Goal: Navigation & Orientation: Find specific page/section

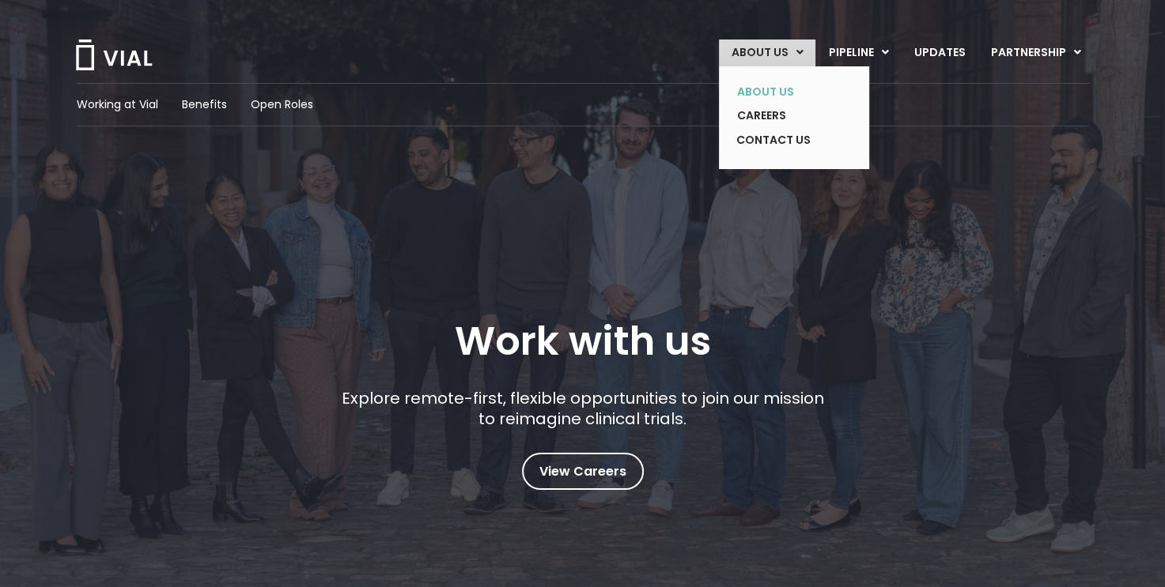
click at [780, 81] on link "ABOUT US" at bounding box center [781, 92] width 115 height 25
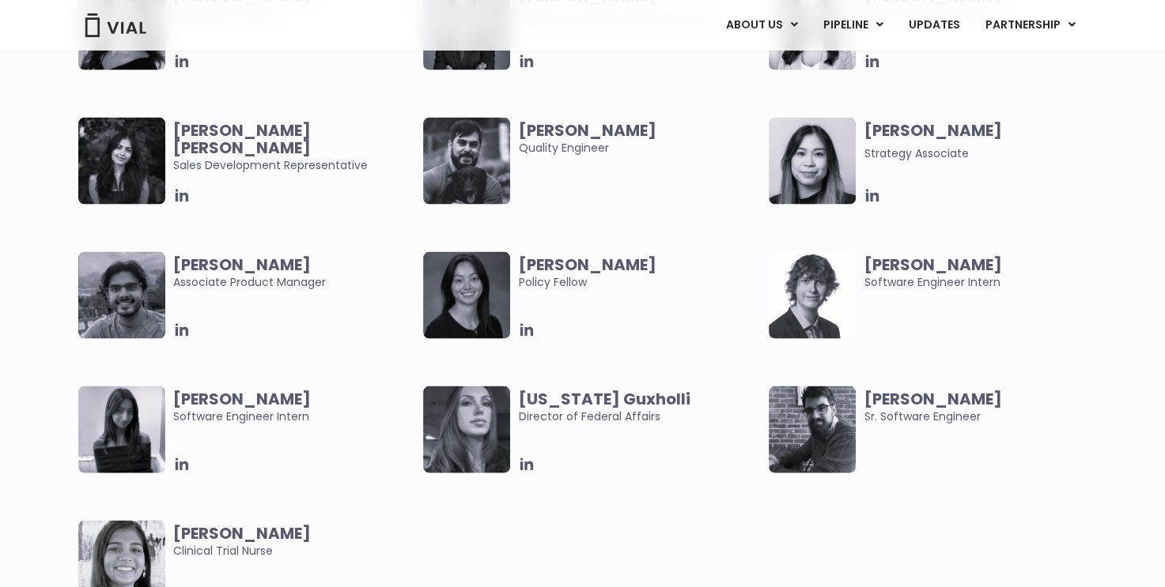
scroll to position [3229, 0]
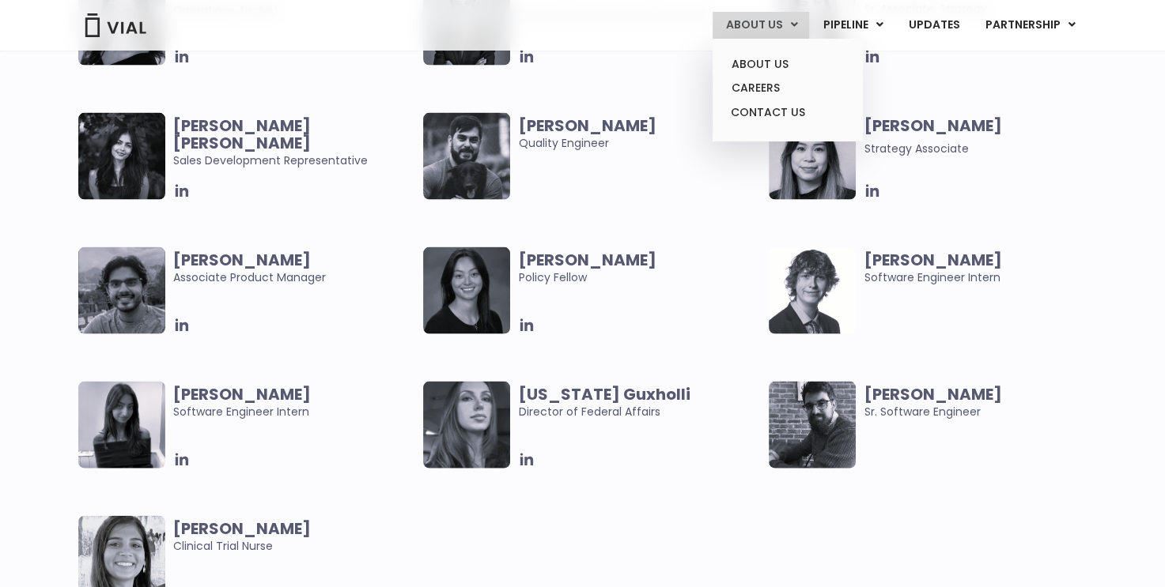
click at [780, 21] on link "ABOUT US" at bounding box center [760, 25] width 96 height 27
click at [762, 69] on link "ABOUT US" at bounding box center [787, 64] width 138 height 25
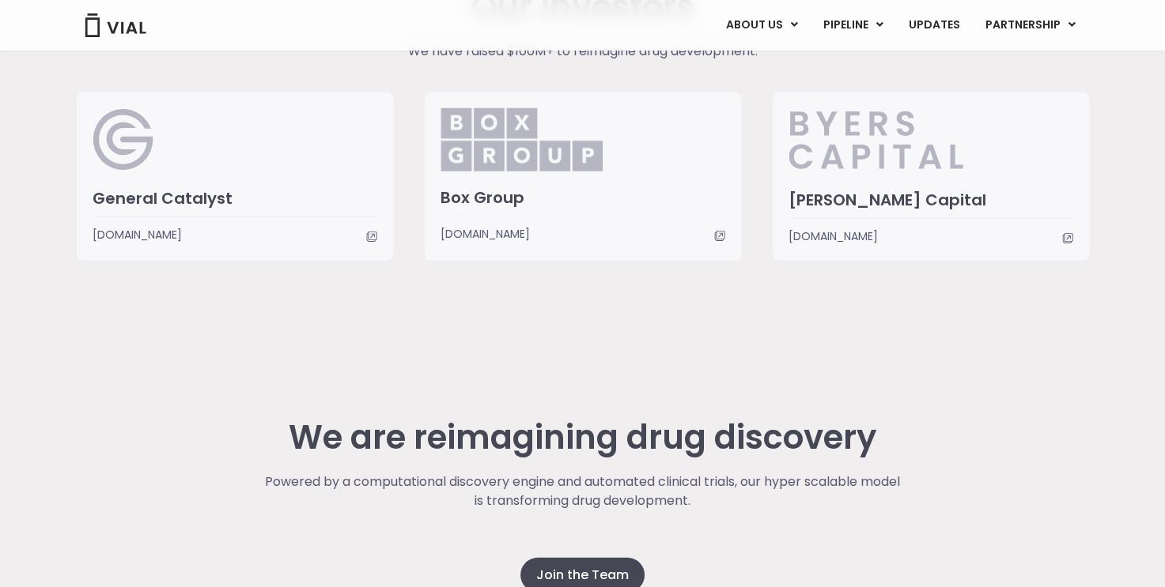
scroll to position [4181, 0]
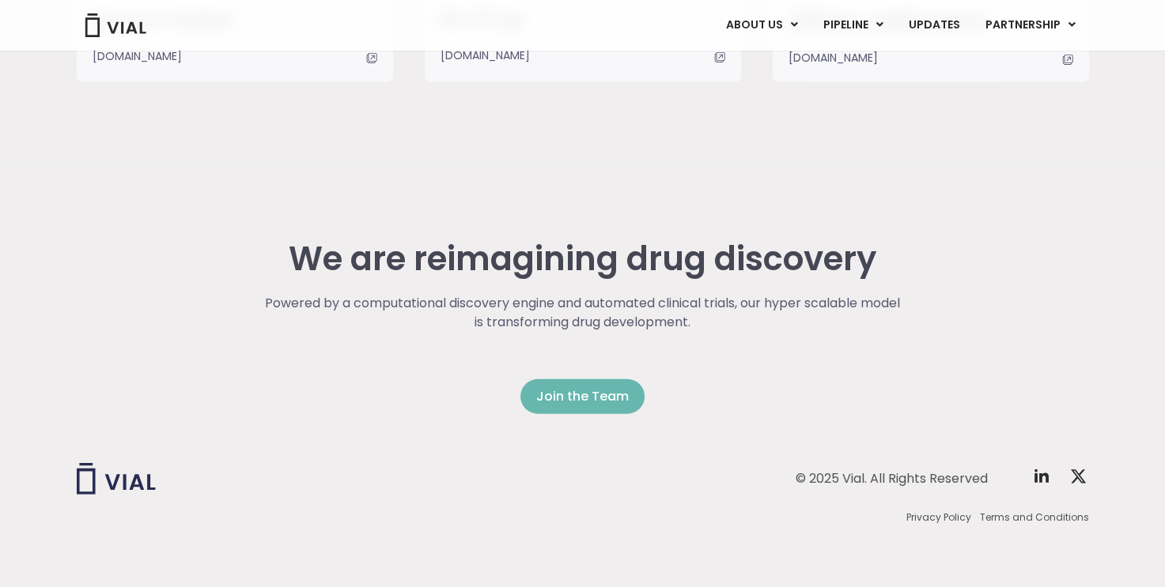
click at [588, 402] on span "Join the Team" at bounding box center [582, 396] width 93 height 19
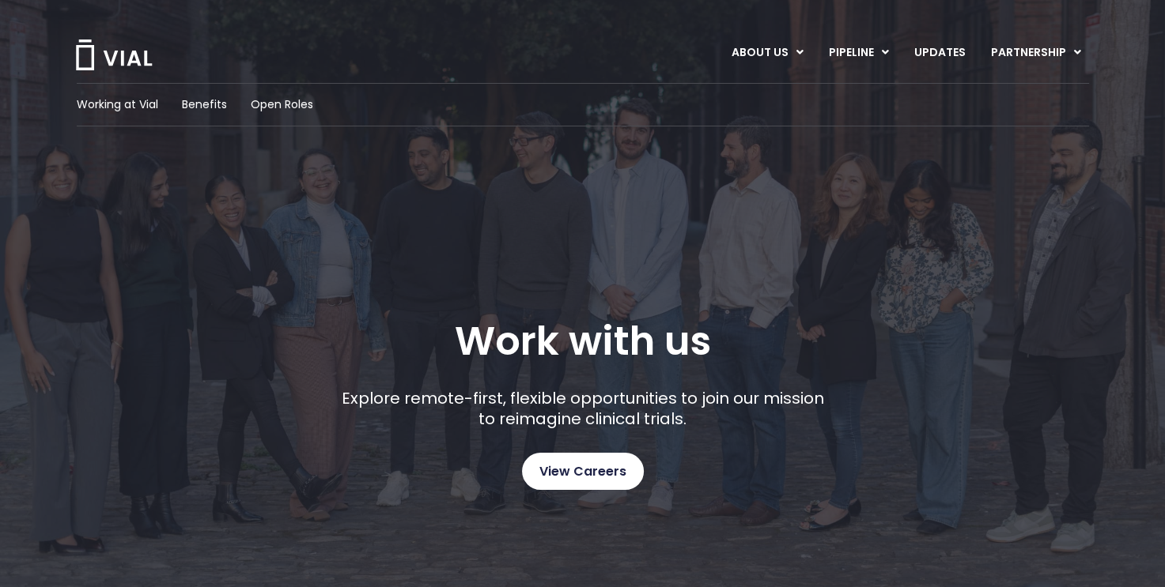
click at [551, 458] on link "View Careers" at bounding box center [583, 471] width 122 height 37
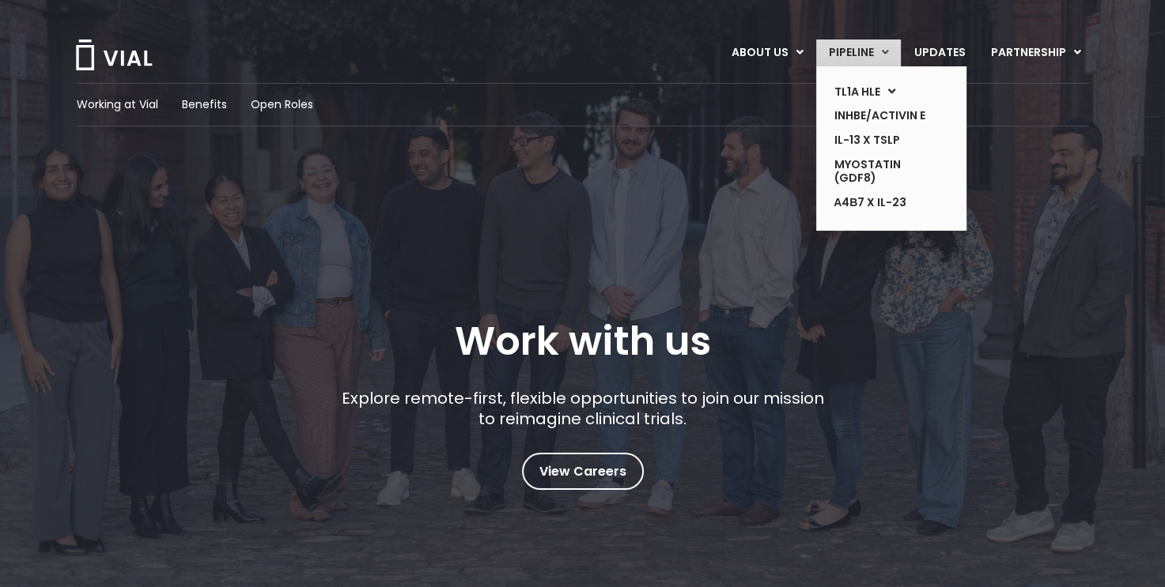
click at [880, 50] on link "PIPELINE" at bounding box center [858, 53] width 85 height 27
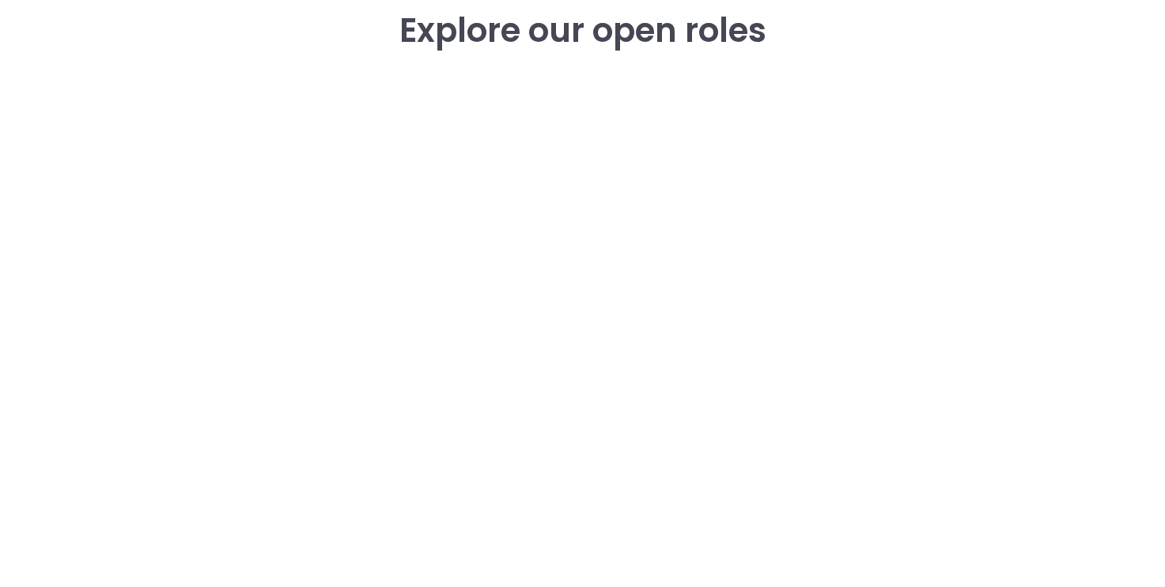
scroll to position [2288, 0]
click at [921, 57] on div "career opportunities Explore our open roles" at bounding box center [583, 318] width 1012 height 679
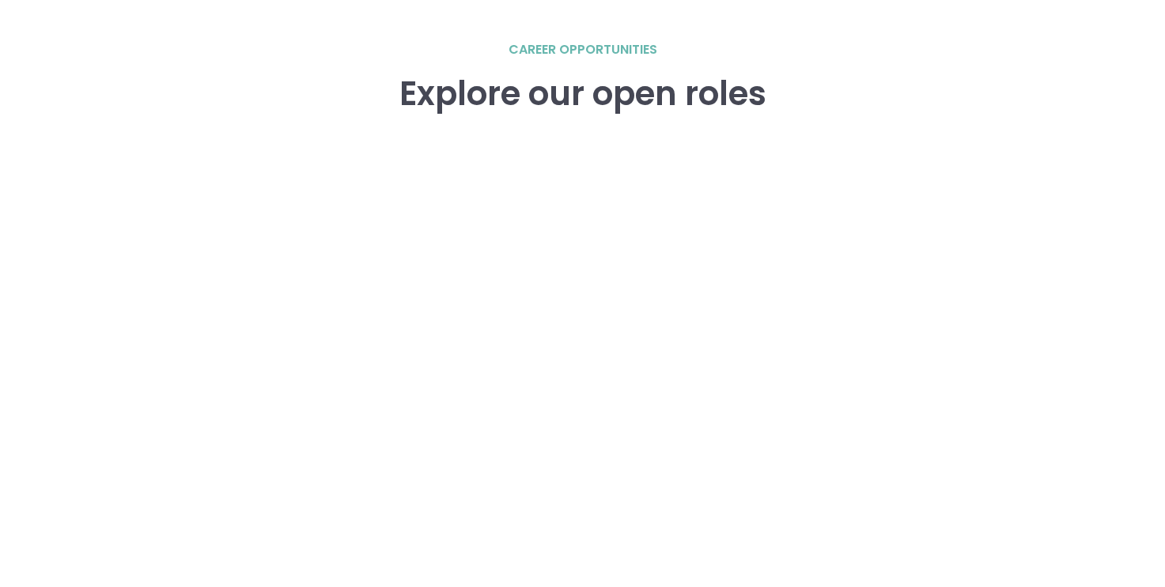
scroll to position [2235, 0]
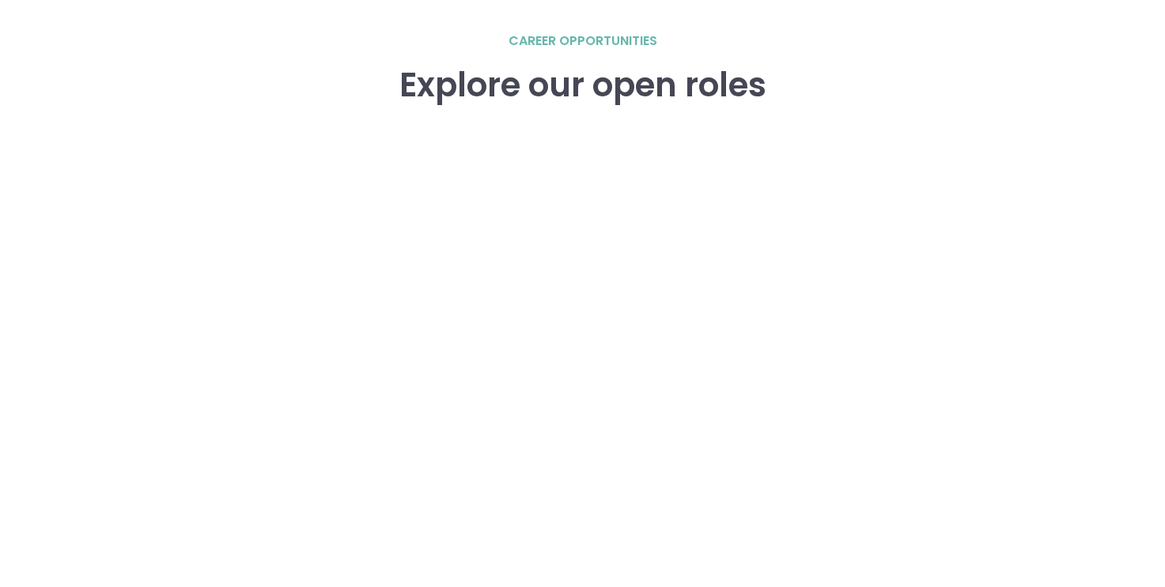
click at [829, 56] on div "career opportunities Explore our open roles" at bounding box center [583, 371] width 1012 height 679
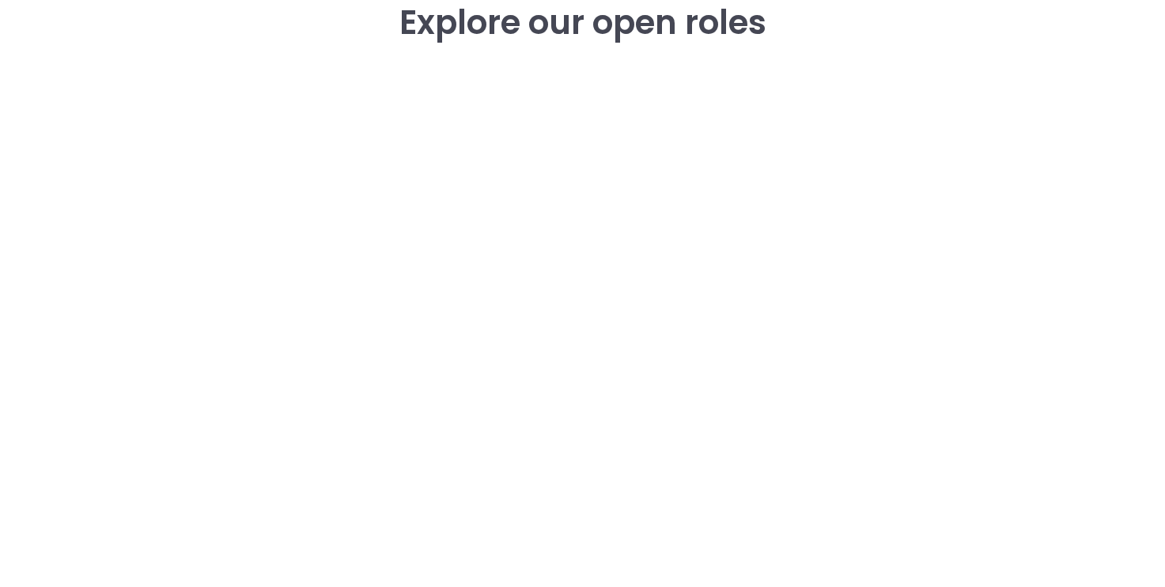
scroll to position [2298, 0]
click at [1041, 288] on div "career opportunities Explore our open roles" at bounding box center [583, 307] width 1012 height 679
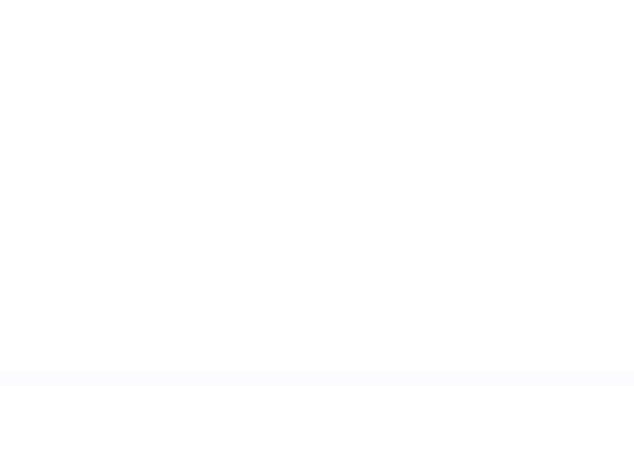
scroll to position [2388, 0]
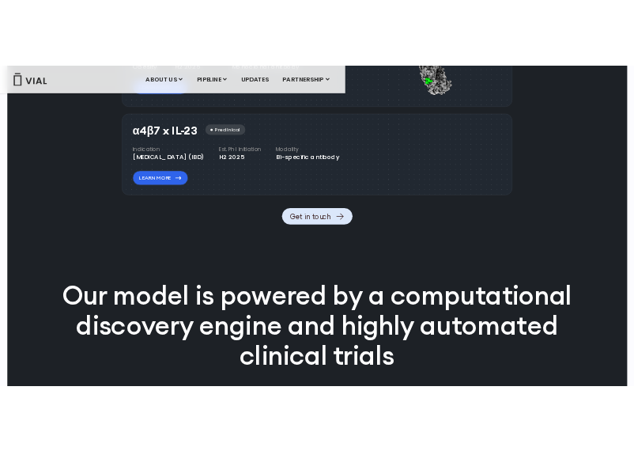
scroll to position [1750, 0]
